Goal: Task Accomplishment & Management: Use online tool/utility

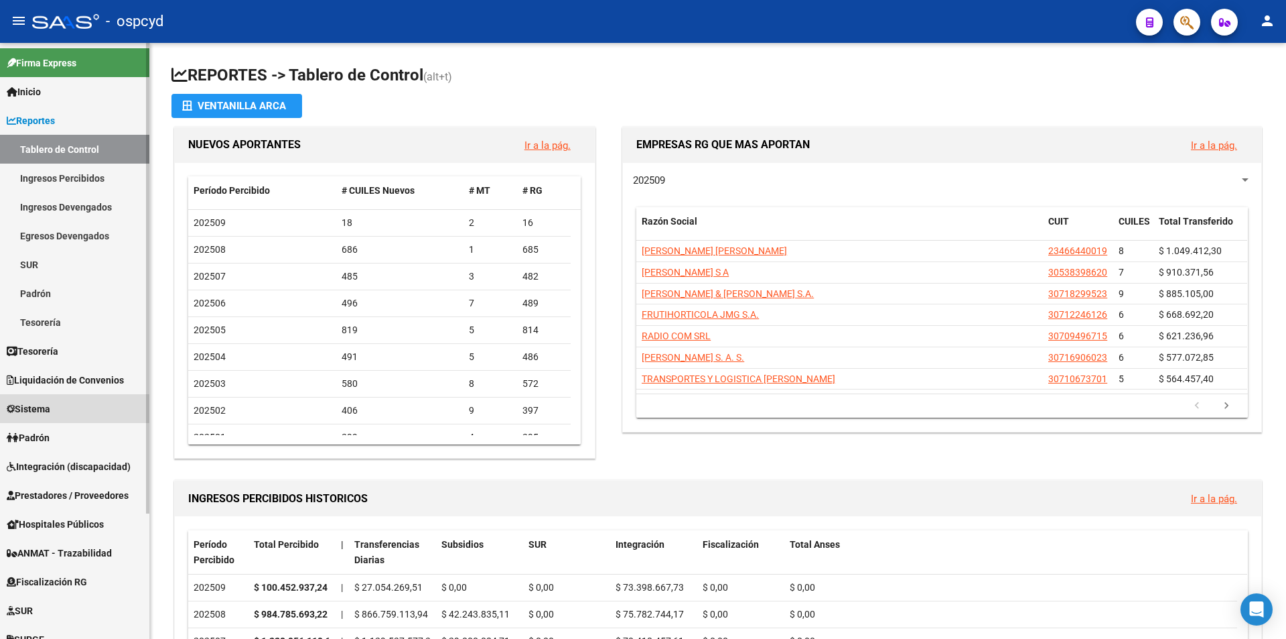
click at [70, 411] on link "Sistema" at bounding box center [74, 408] width 149 height 29
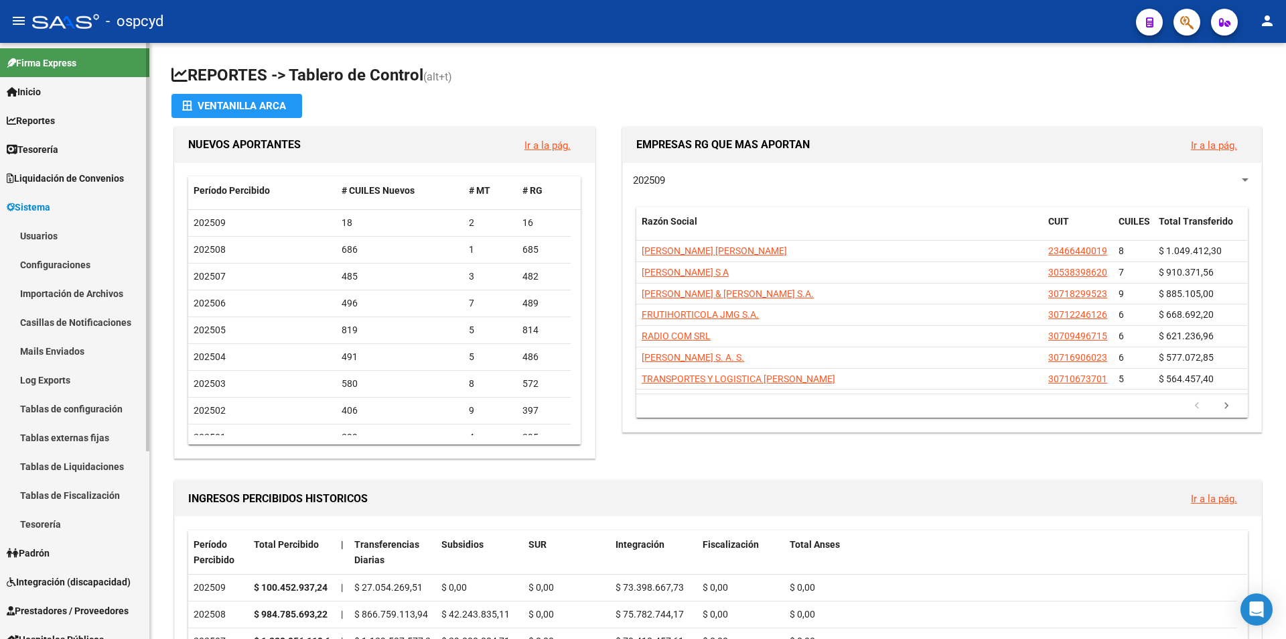
click at [35, 239] on link "Usuarios" at bounding box center [74, 235] width 149 height 29
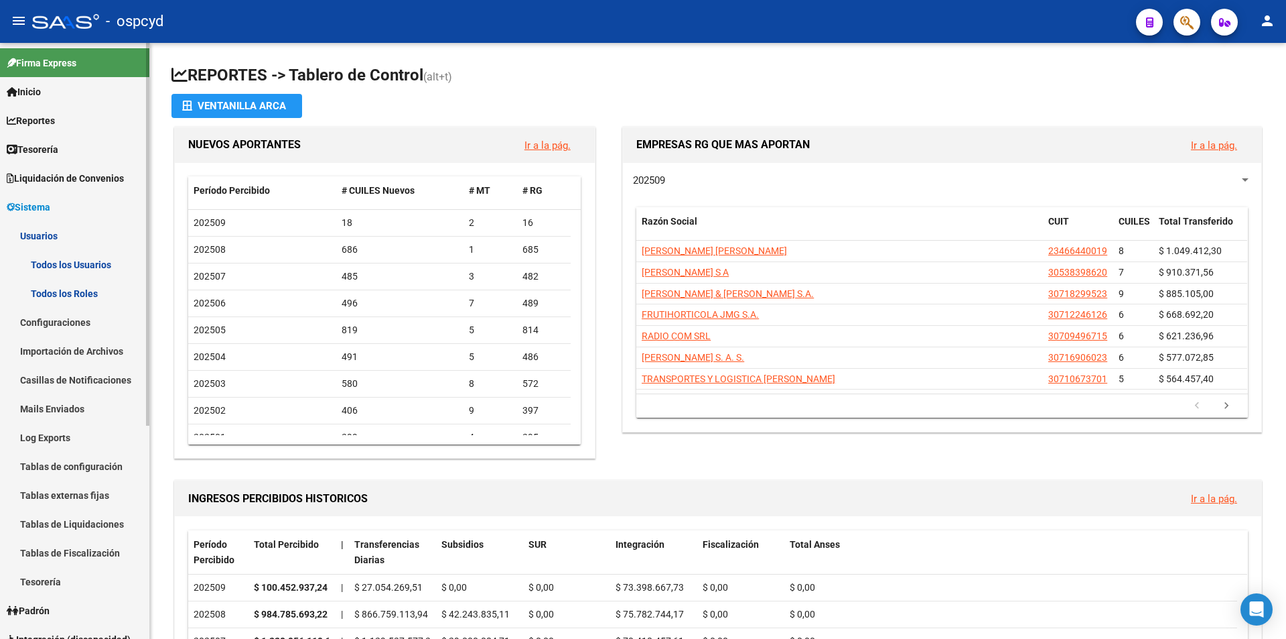
click at [59, 258] on link "Todos los Usuarios" at bounding box center [74, 264] width 149 height 29
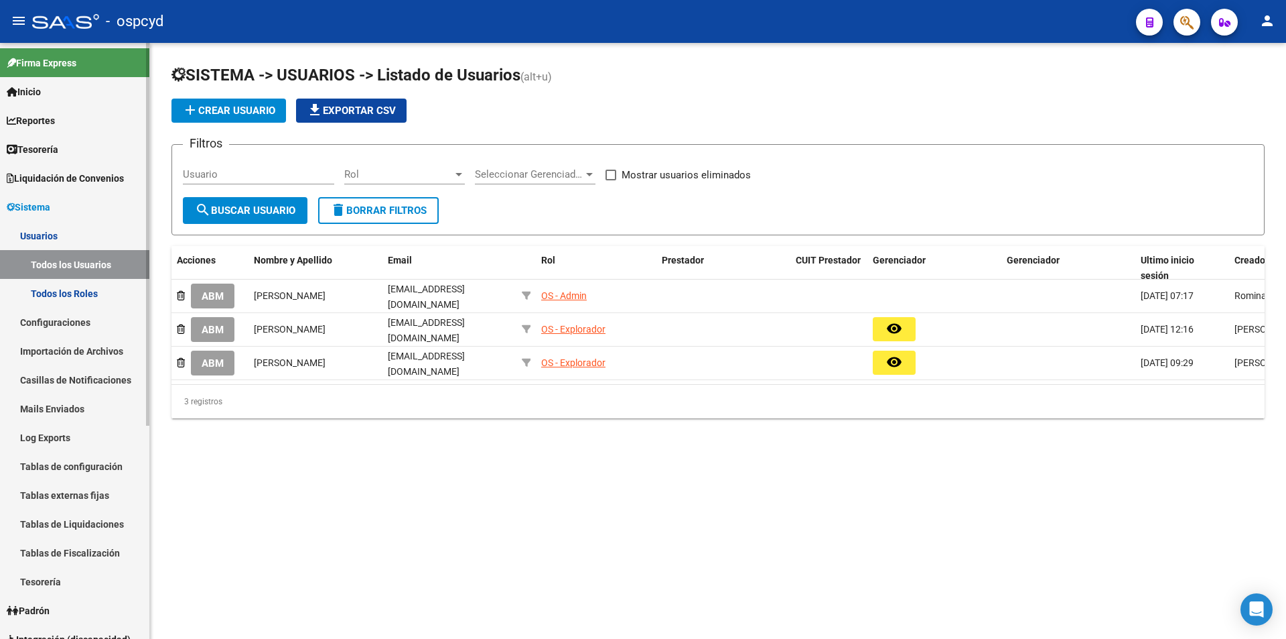
click at [42, 140] on link "Tesorería" at bounding box center [74, 149] width 149 height 29
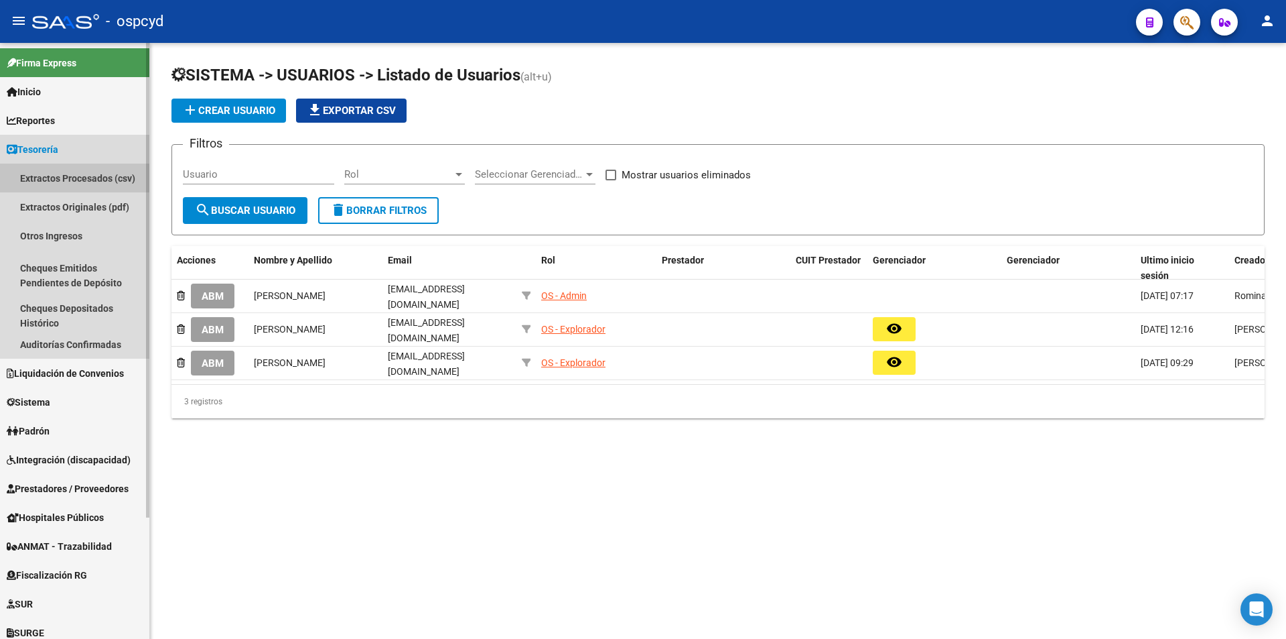
click at [52, 178] on link "Extractos Procesados (csv)" at bounding box center [74, 177] width 149 height 29
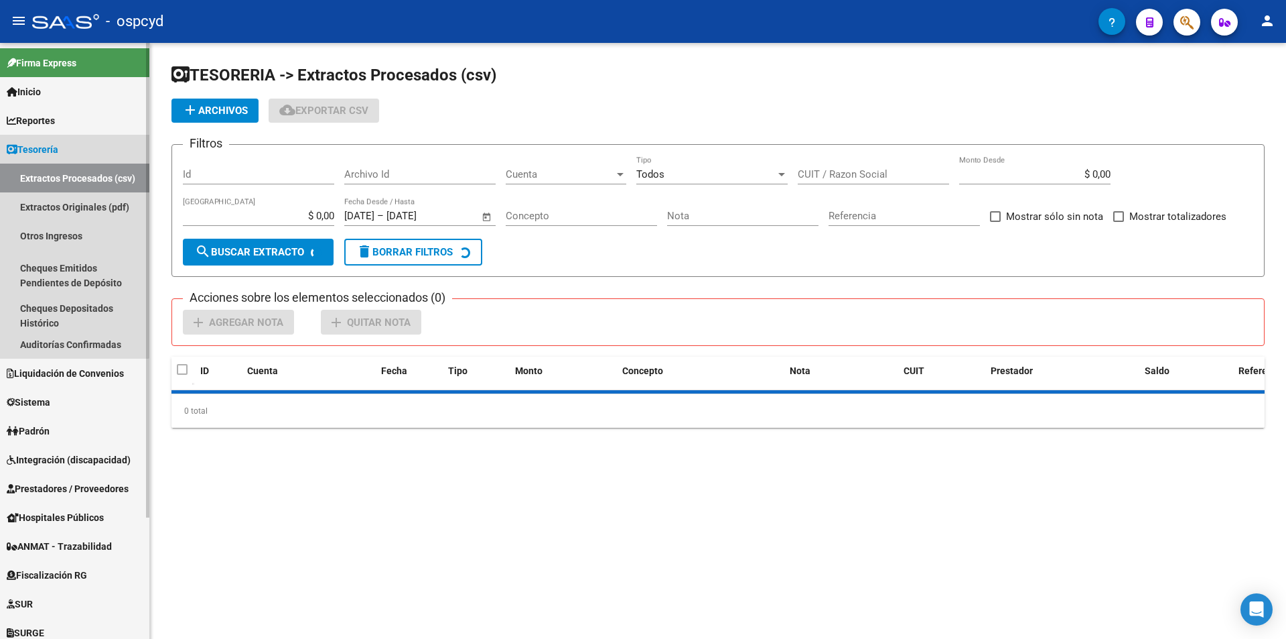
click at [44, 151] on span "Tesorería" at bounding box center [33, 149] width 52 height 15
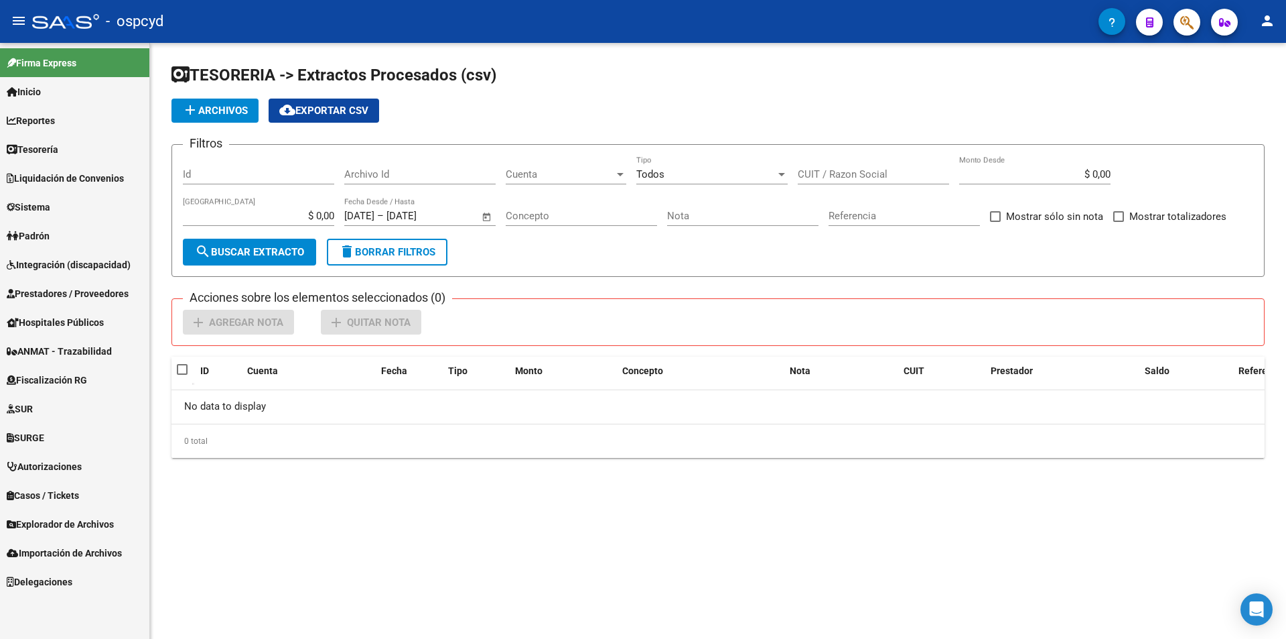
click at [59, 176] on span "Liquidación de Convenios" at bounding box center [65, 178] width 117 height 15
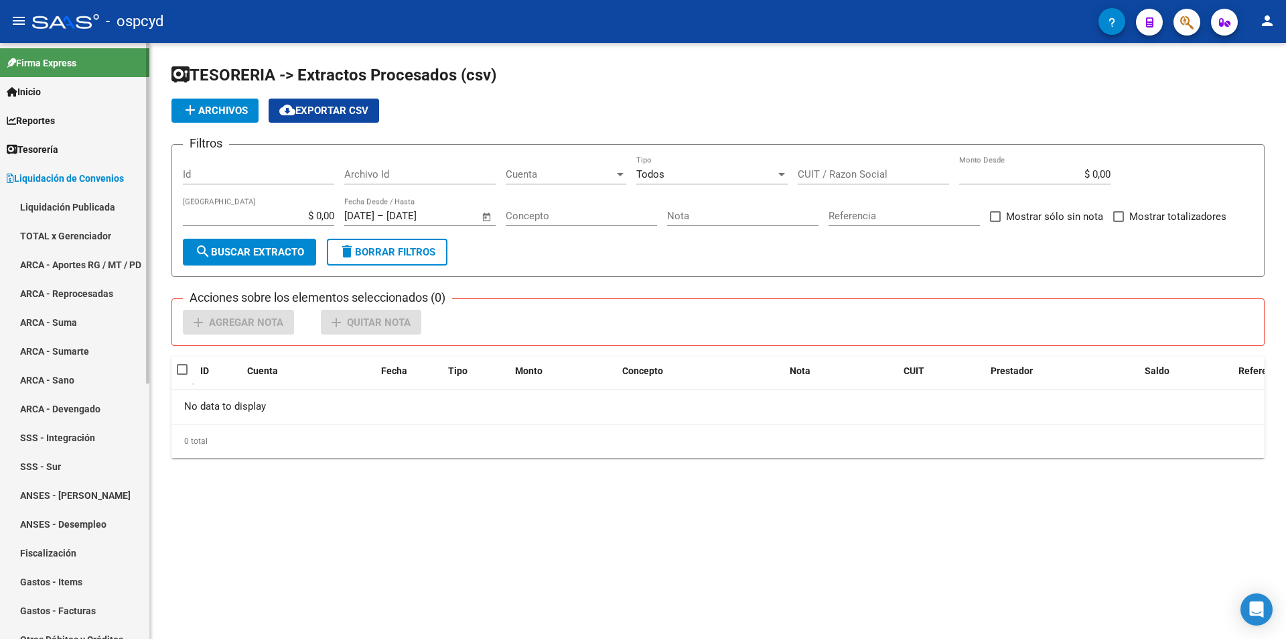
click at [49, 228] on link "TOTAL x Gerenciador" at bounding box center [74, 235] width 149 height 29
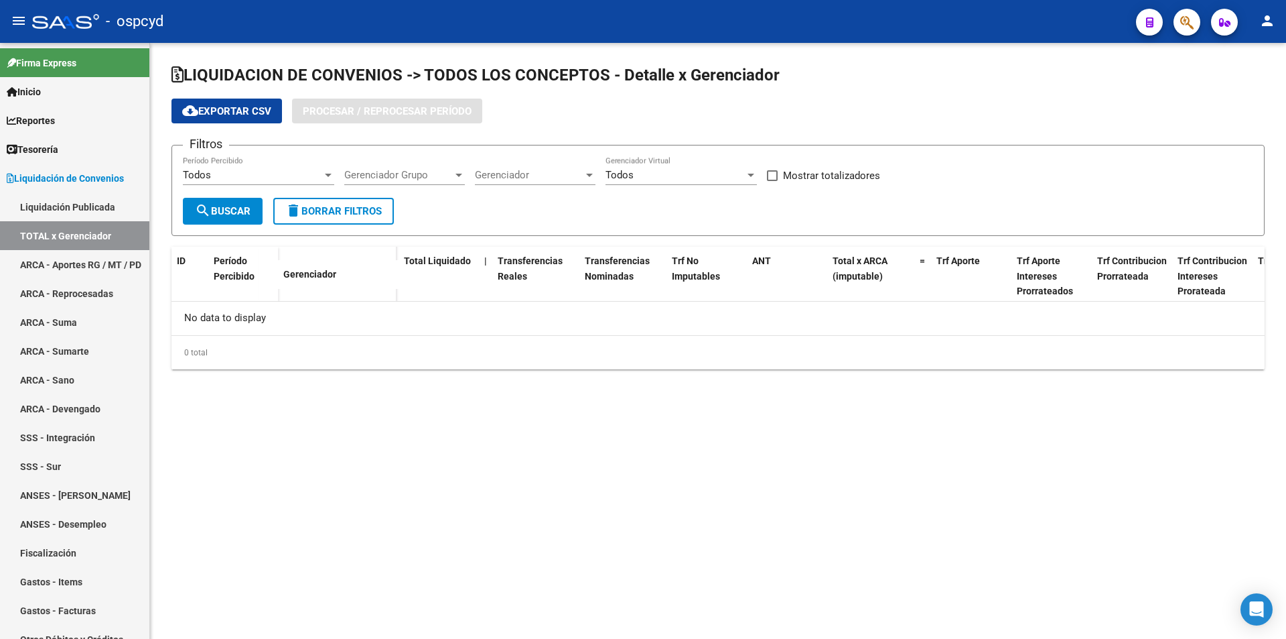
checkbox input "true"
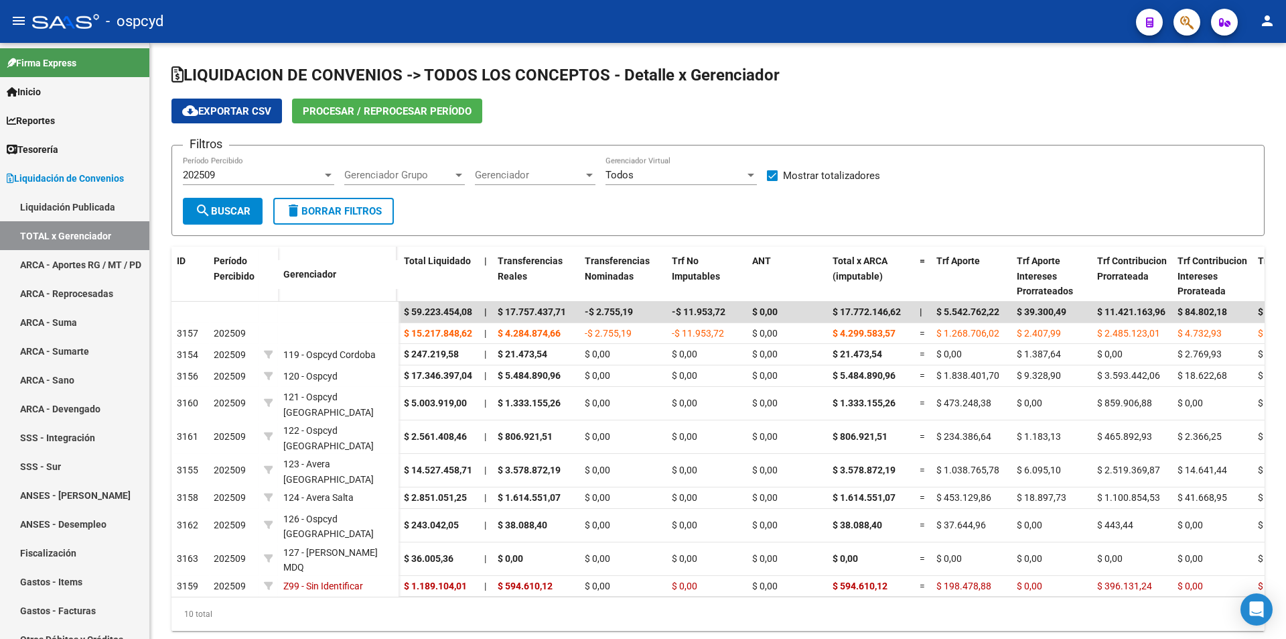
click at [354, 111] on span "Procesar / Reprocesar período" at bounding box center [387, 111] width 169 height 12
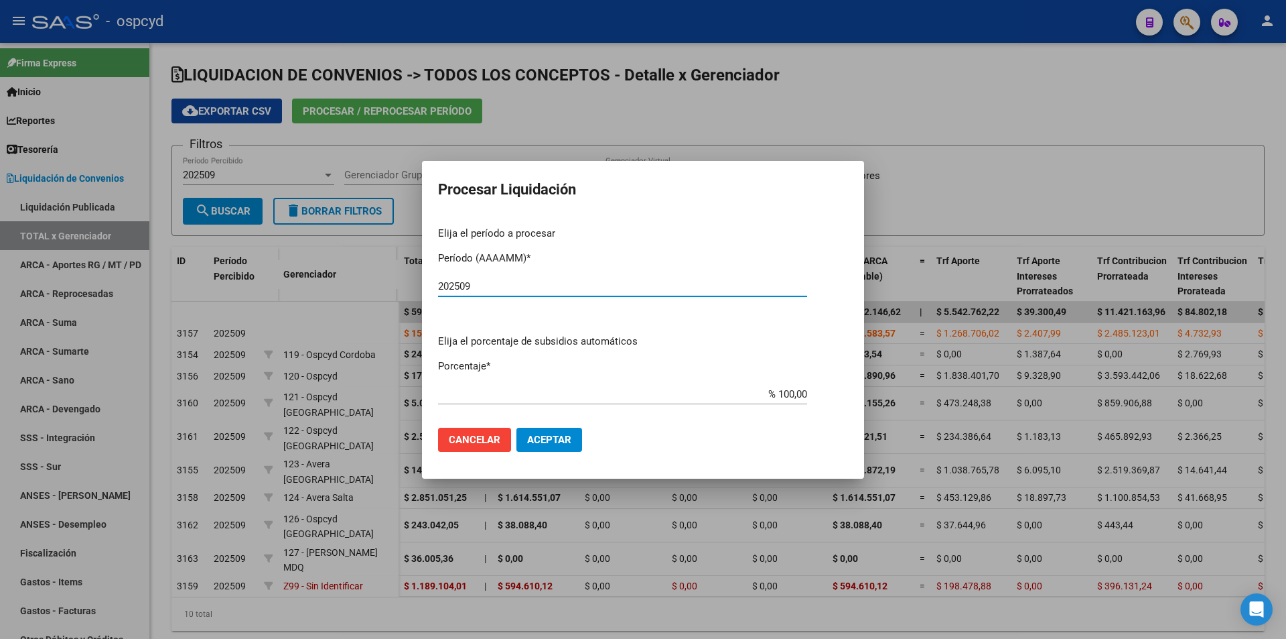
type input "202509"
click at [545, 431] on button "Aceptar" at bounding box center [550, 439] width 66 height 24
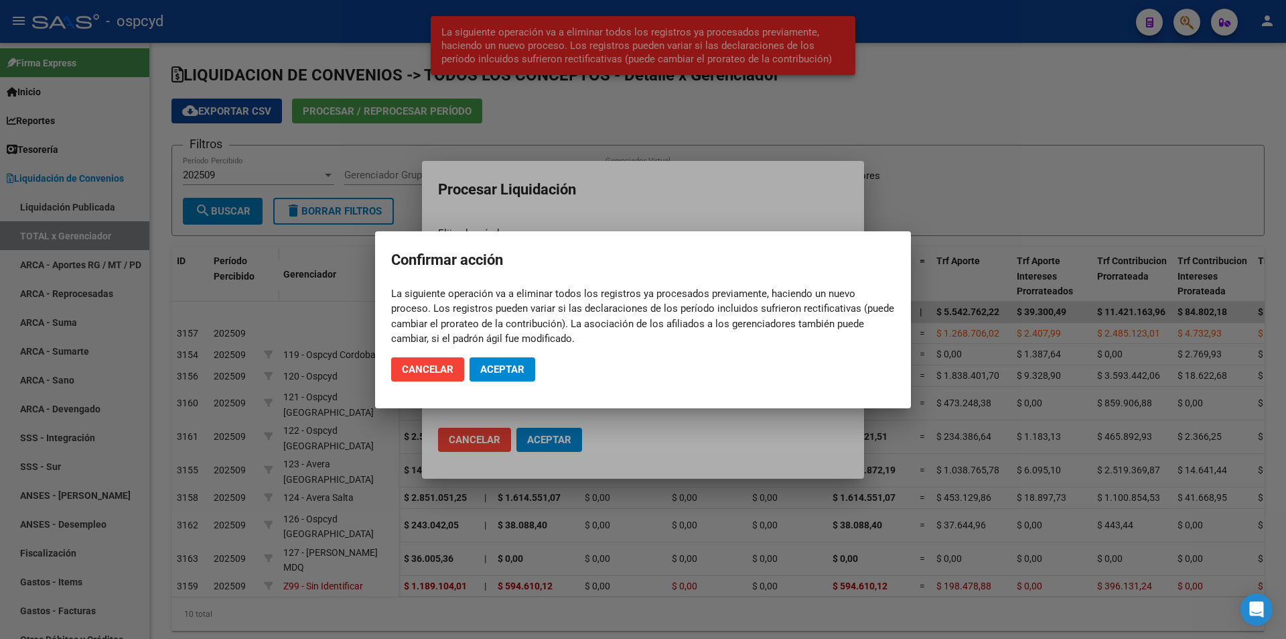
click at [507, 357] on mat-dialog-actions "Cancelar Aceptar" at bounding box center [643, 369] width 504 height 46
click at [509, 370] on span "Aceptar" at bounding box center [502, 369] width 44 height 12
